Goal: Task Accomplishment & Management: Complete application form

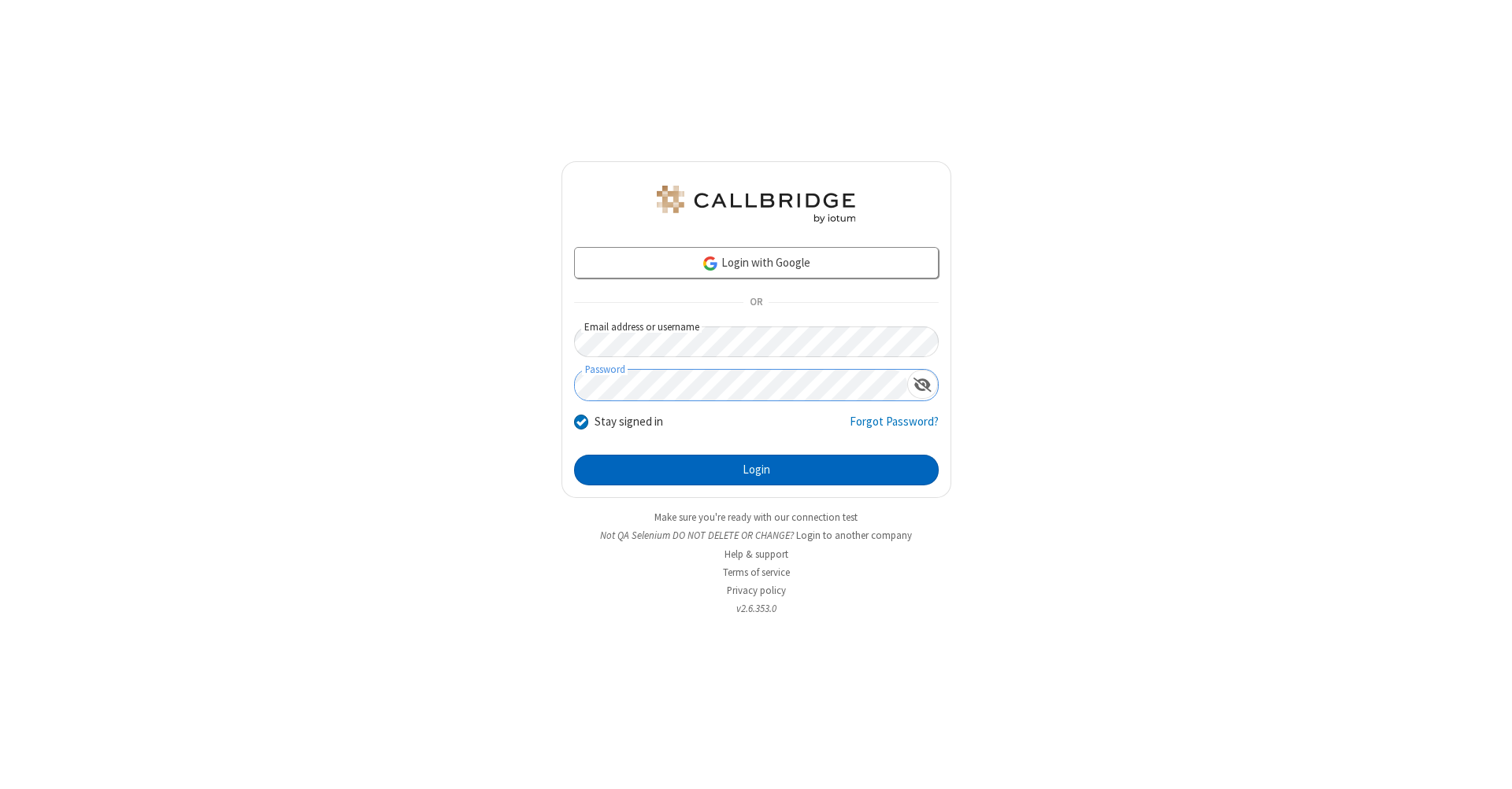
click at [756, 471] on button "Login" at bounding box center [756, 471] width 364 height 31
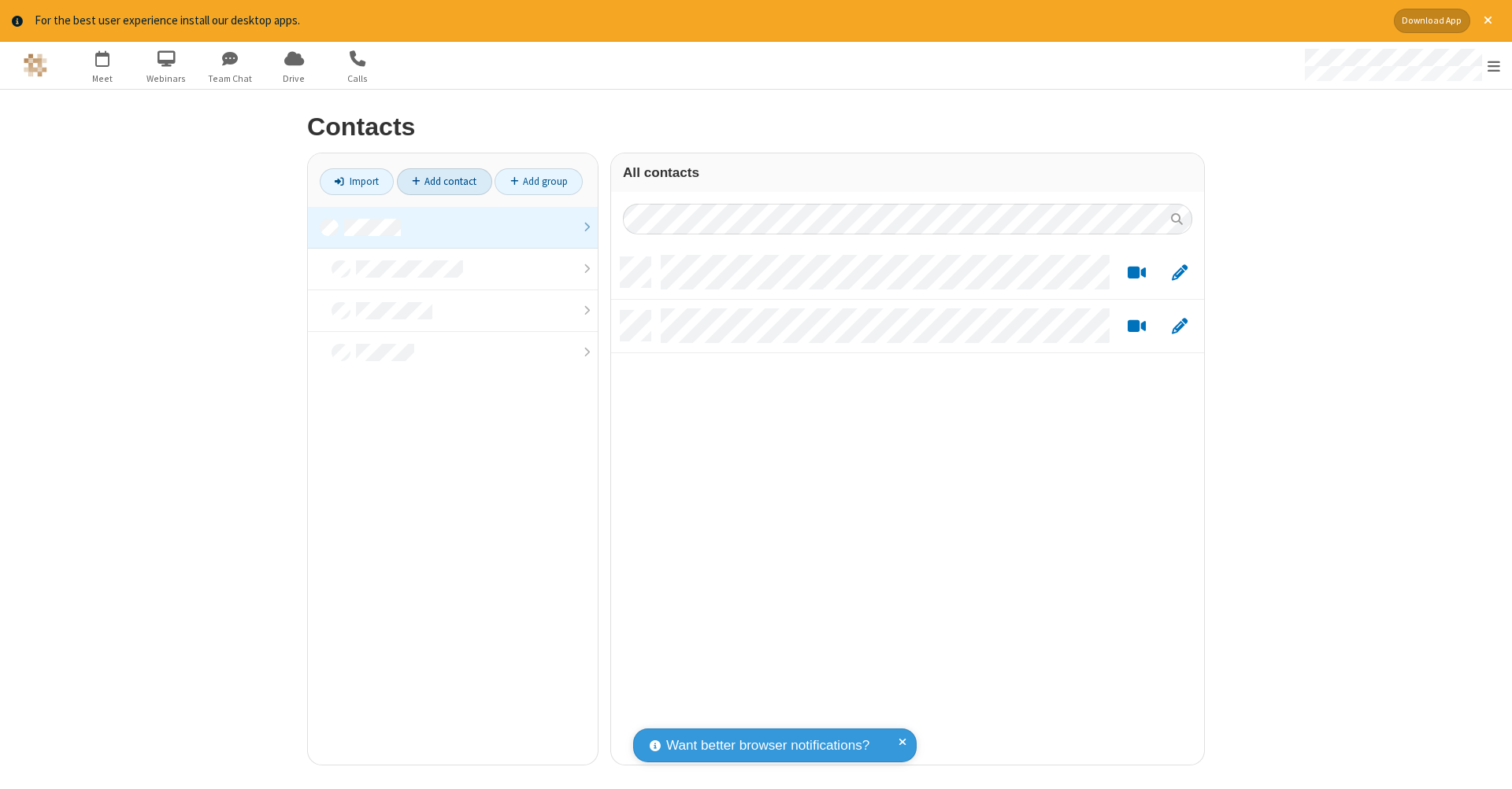
scroll to position [507, 581]
click at [444, 181] on link "Add contact" at bounding box center [444, 181] width 95 height 27
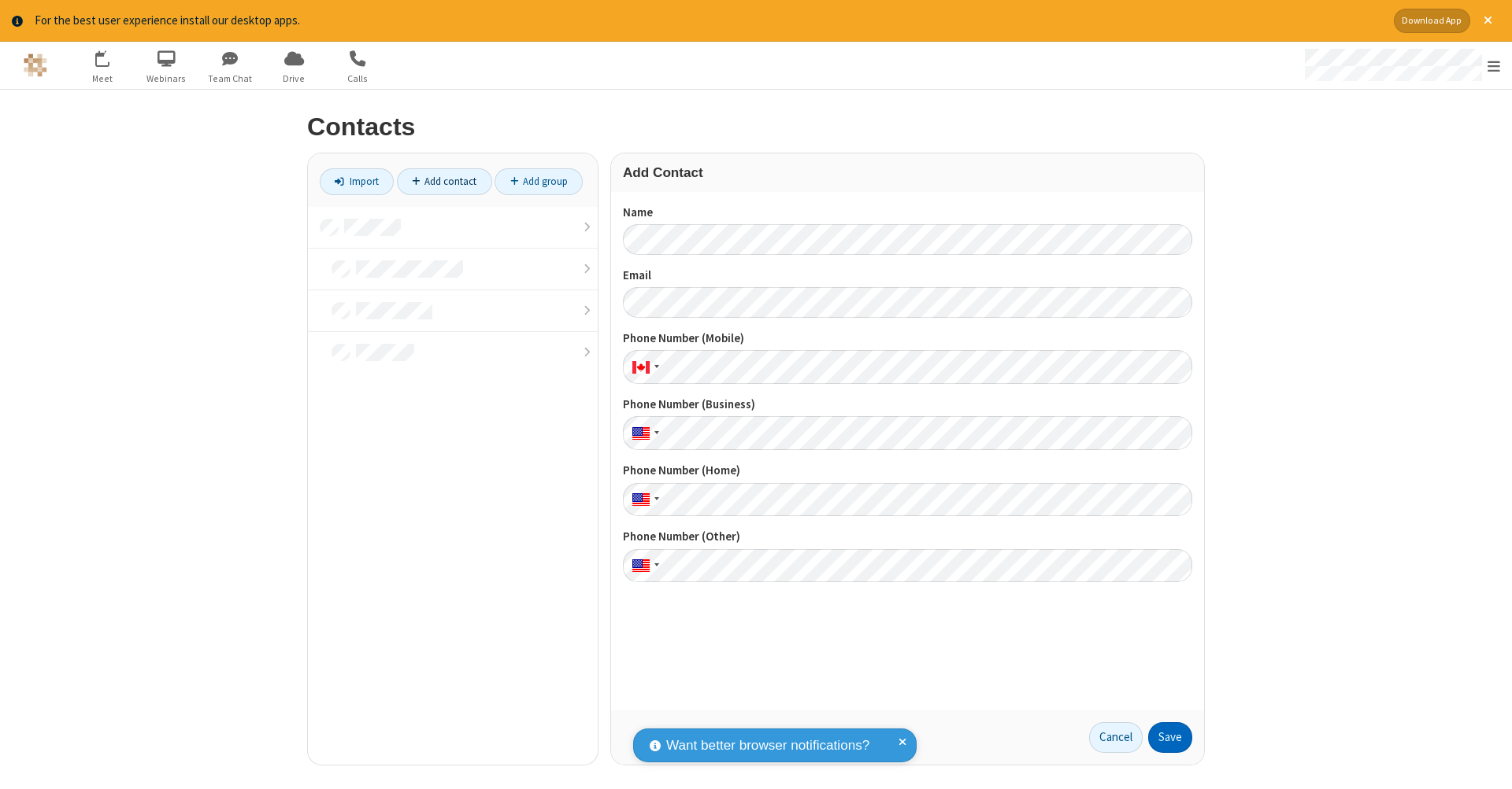
click at [1170, 737] on button "Save" at bounding box center [1169, 738] width 44 height 31
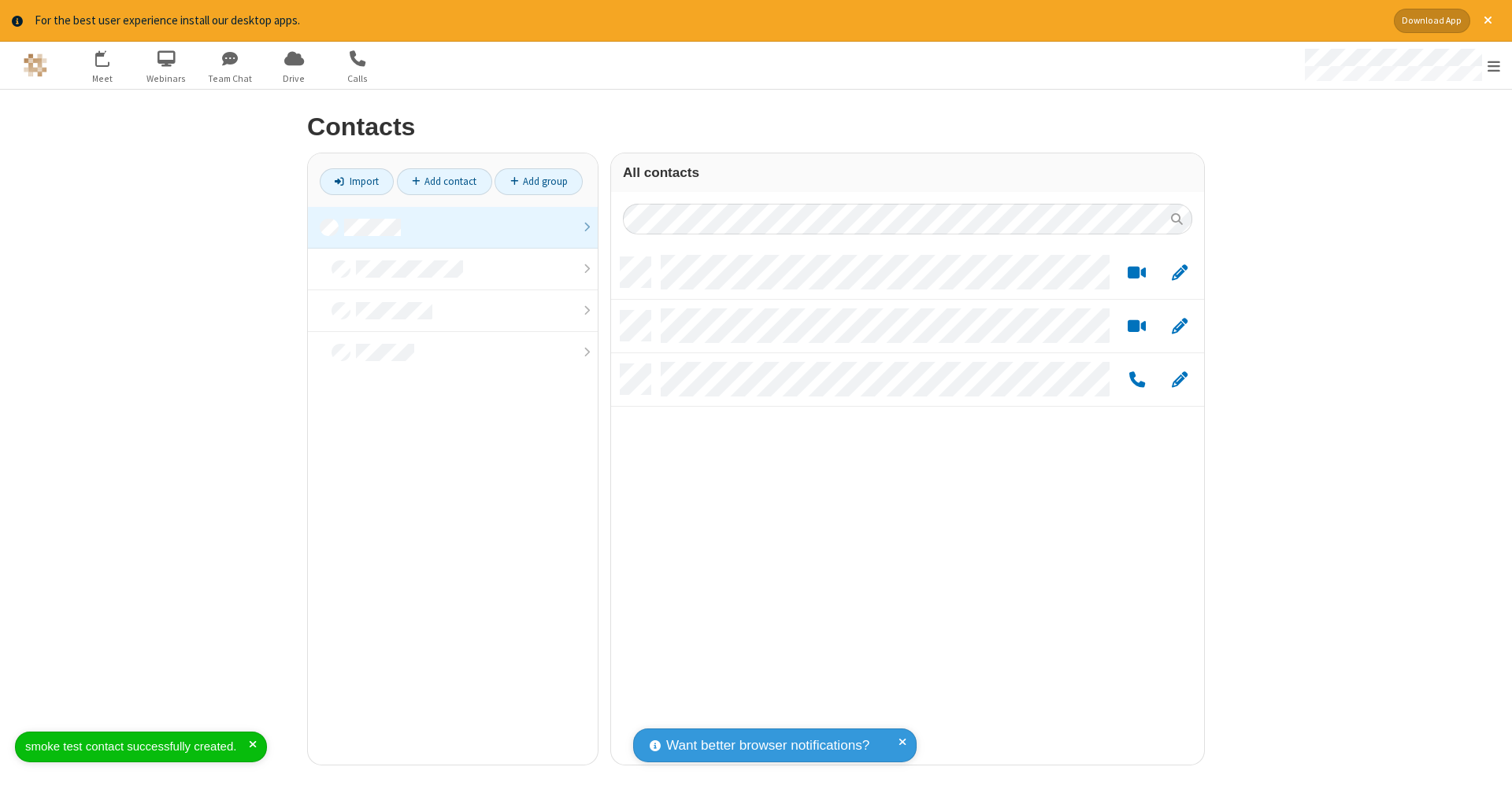
scroll to position [507, 581]
click at [444, 181] on link "Add contact" at bounding box center [444, 181] width 95 height 27
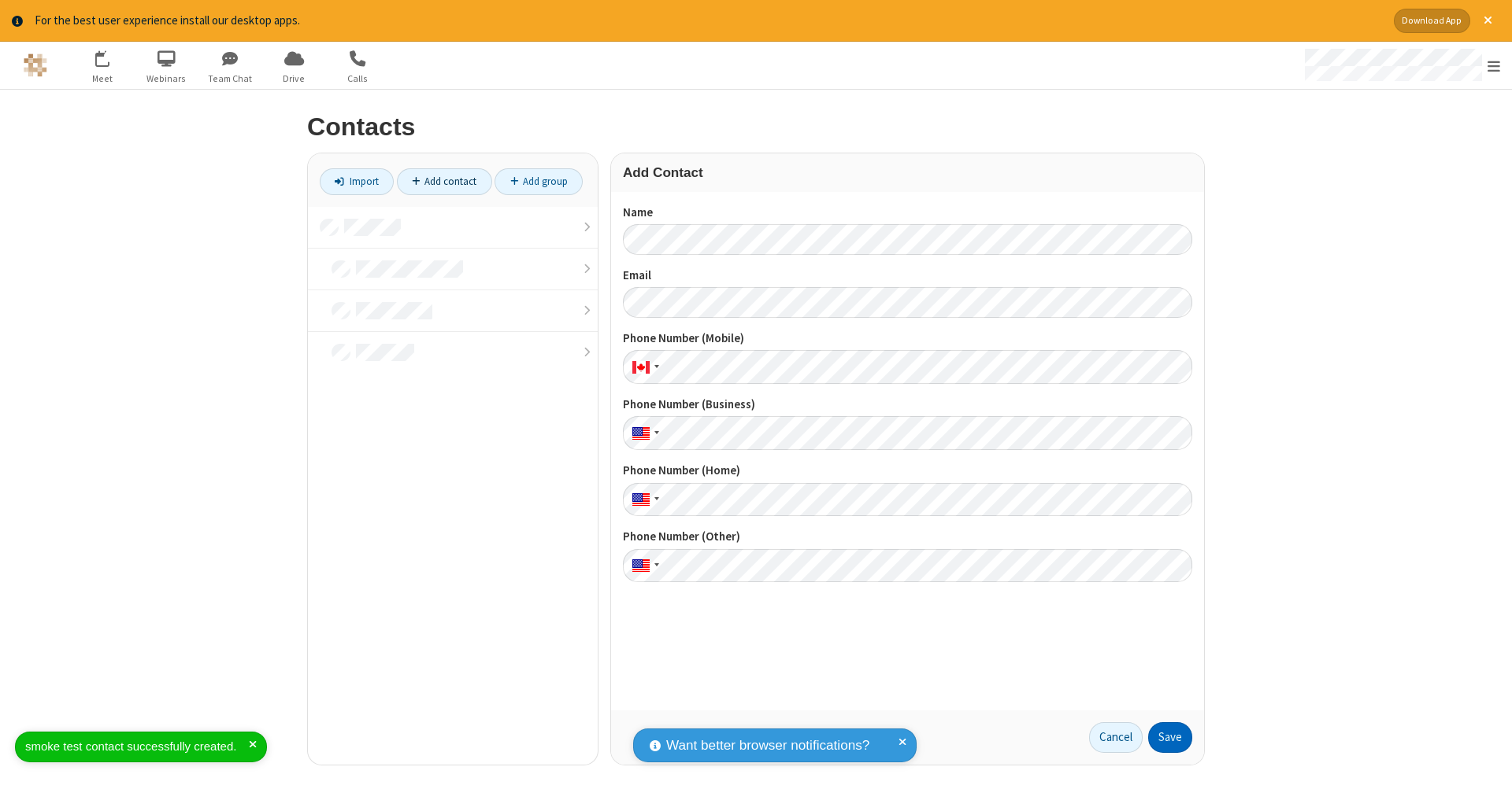
click at [1170, 737] on button "Save" at bounding box center [1169, 738] width 44 height 31
